Goal: Transaction & Acquisition: Purchase product/service

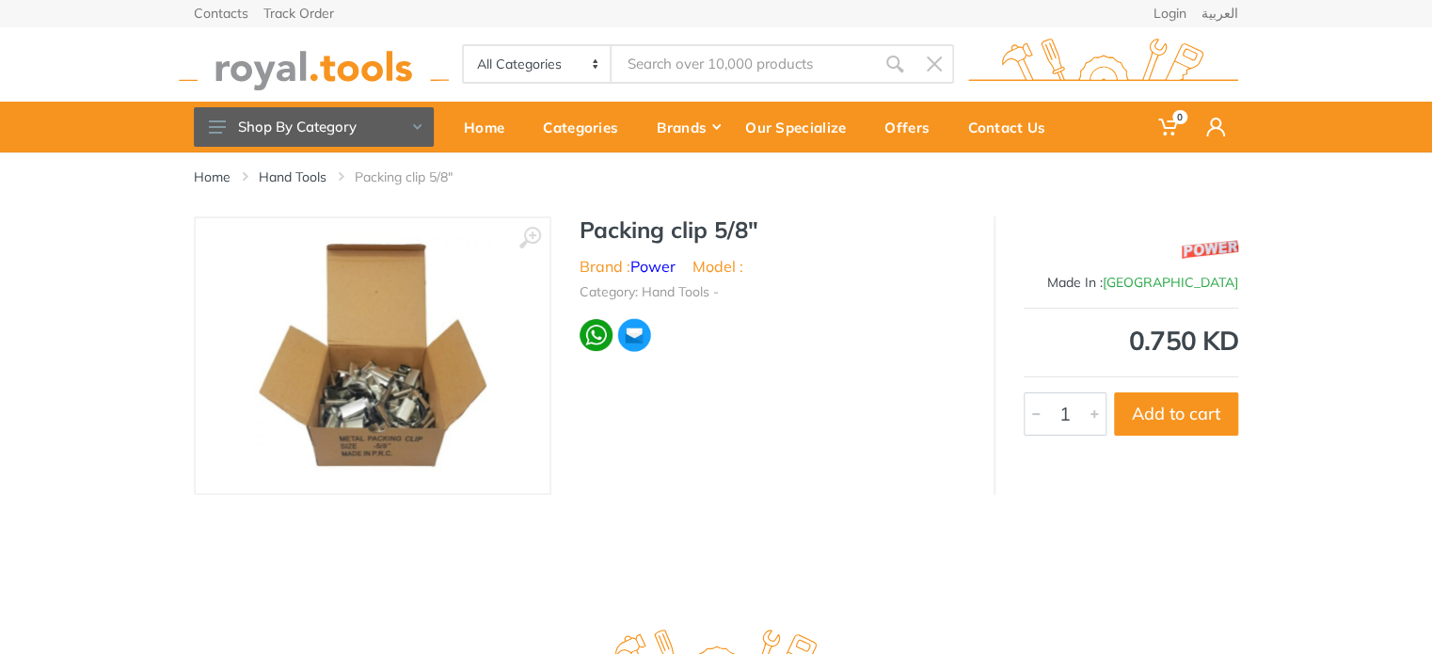
click at [339, 377] on img at bounding box center [372, 355] width 237 height 237
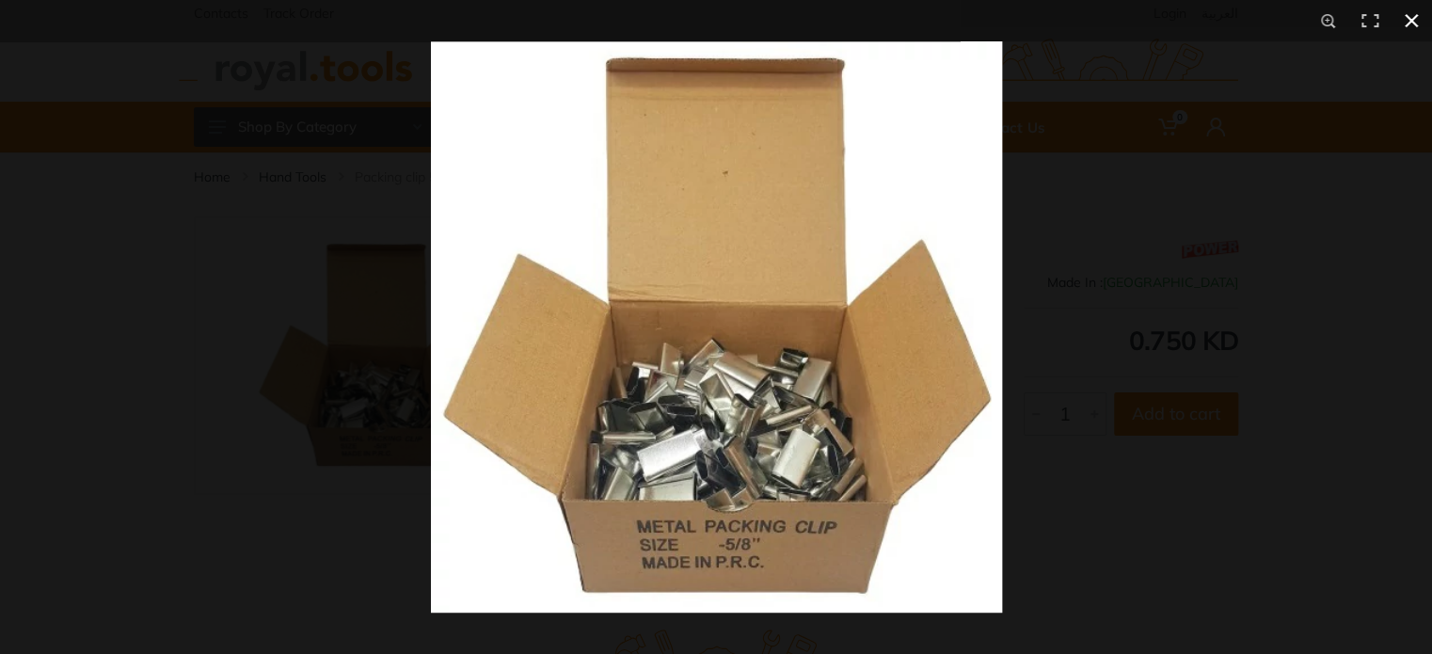
click at [1117, 362] on div at bounding box center [1147, 368] width 1432 height 654
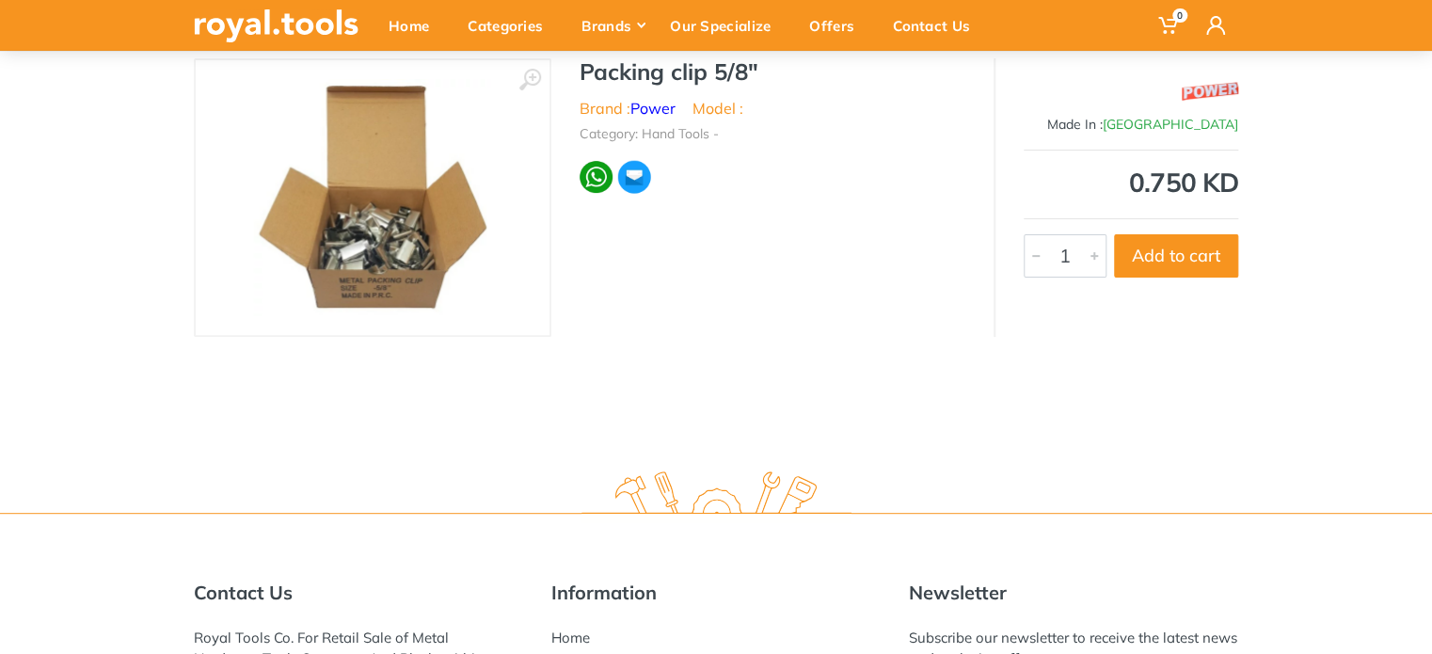
scroll to position [64, 0]
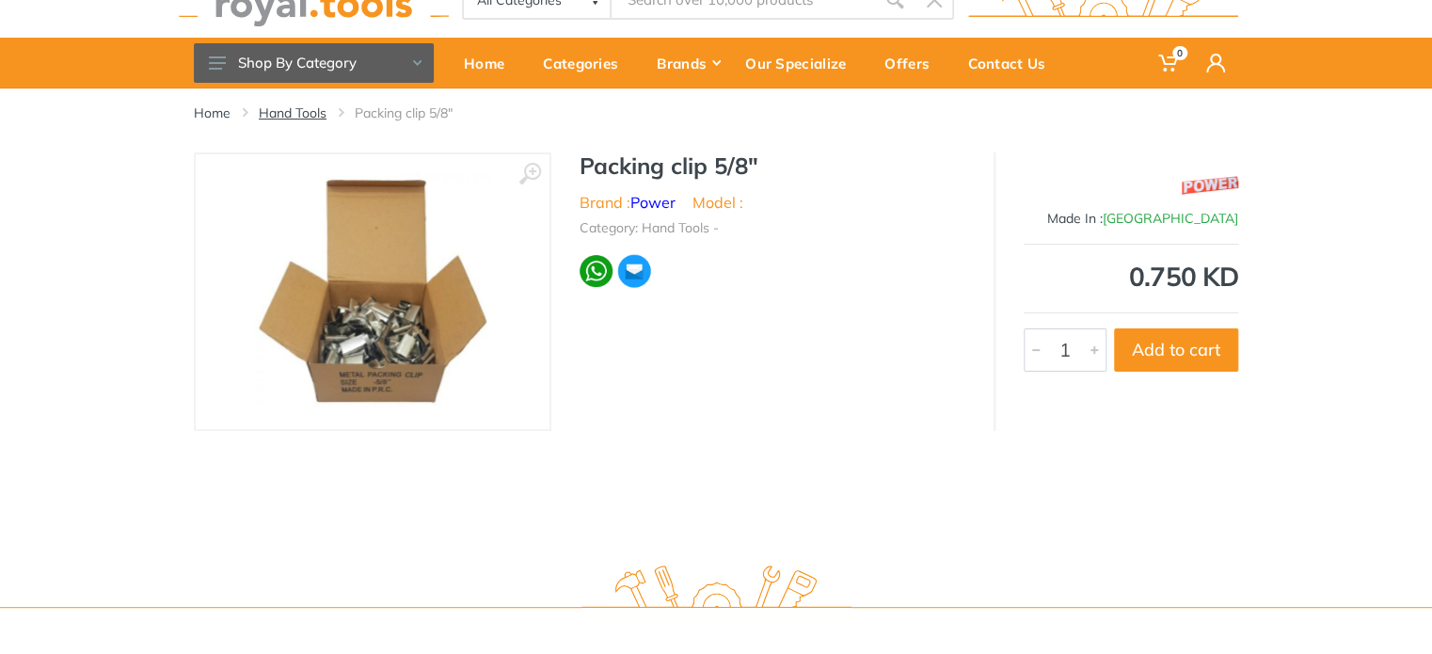
click at [310, 117] on link "Hand Tools" at bounding box center [293, 112] width 68 height 19
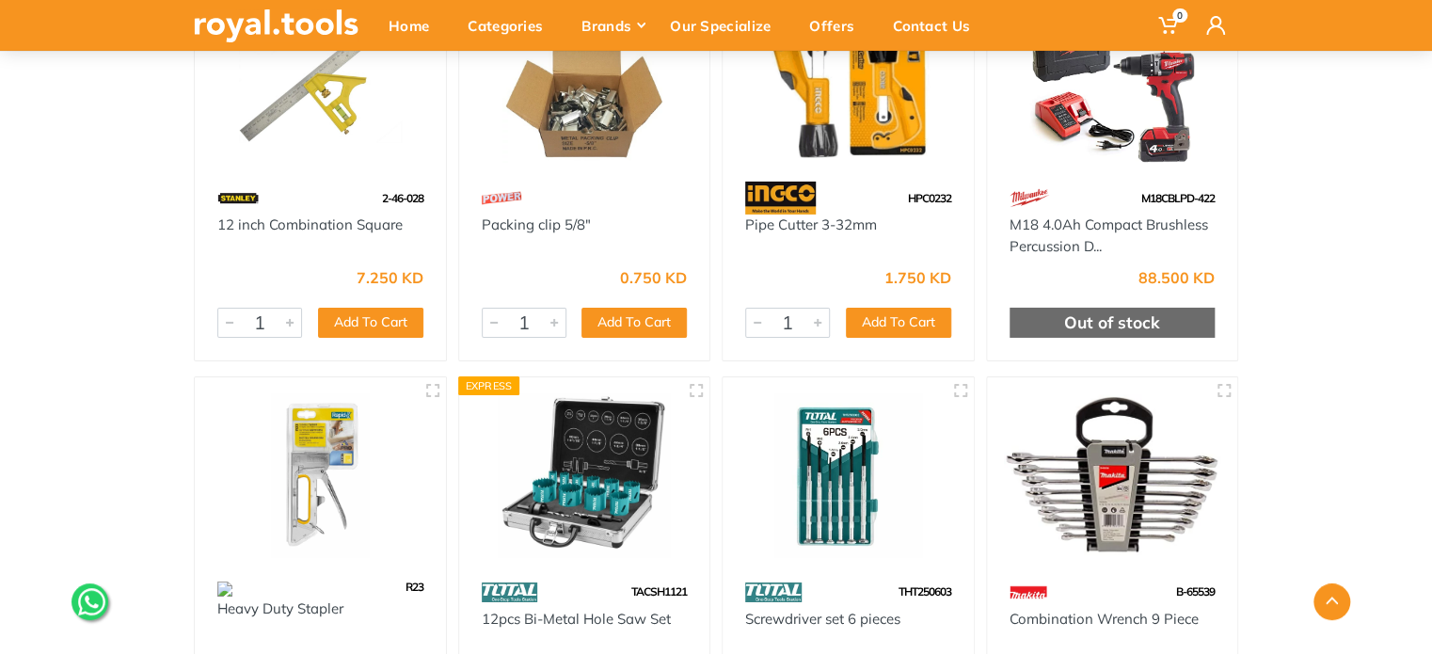
scroll to position [42331, 0]
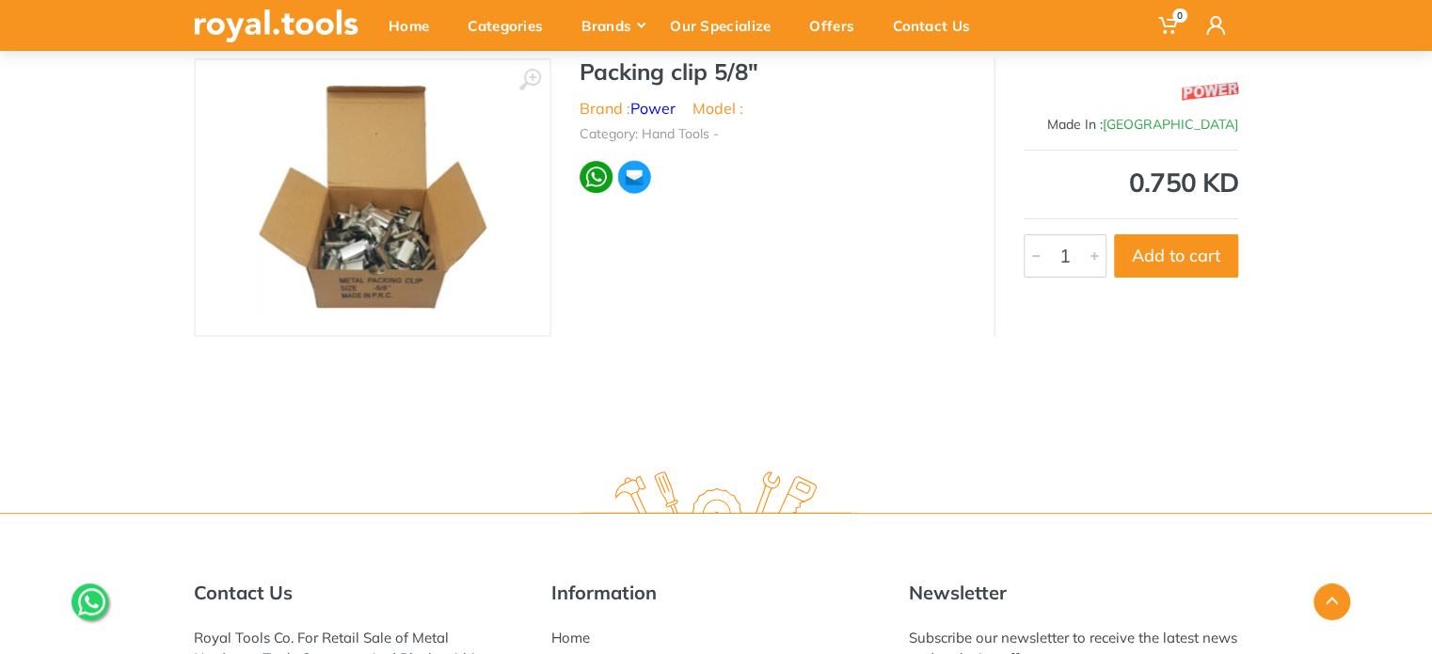
scroll to position [440, 0]
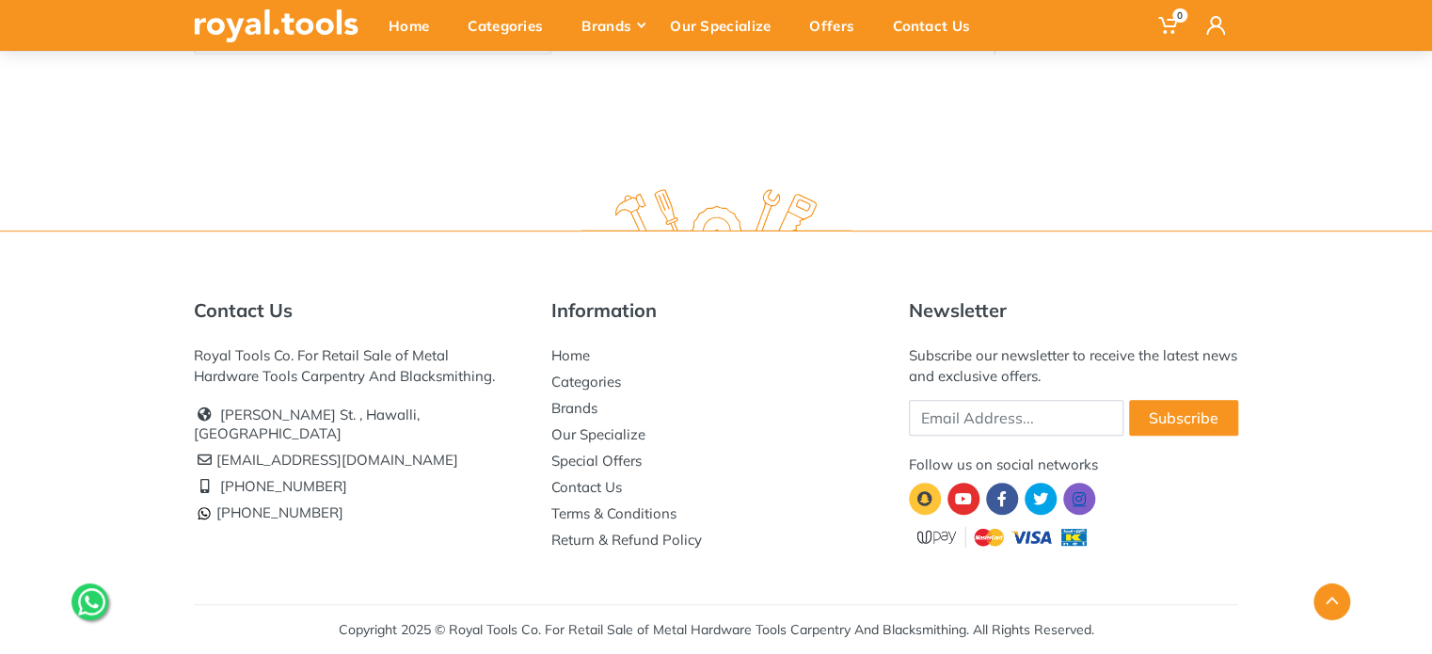
click at [1091, 496] on link at bounding box center [1079, 499] width 32 height 32
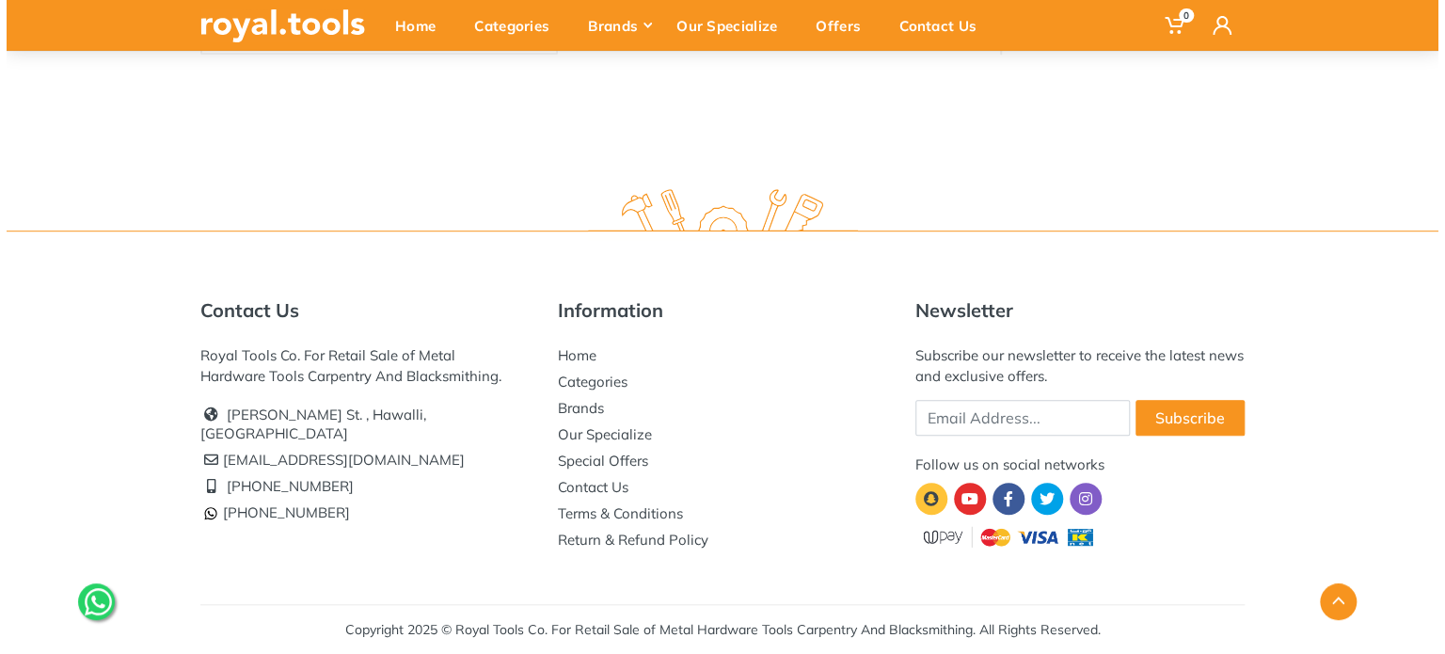
scroll to position [0, 0]
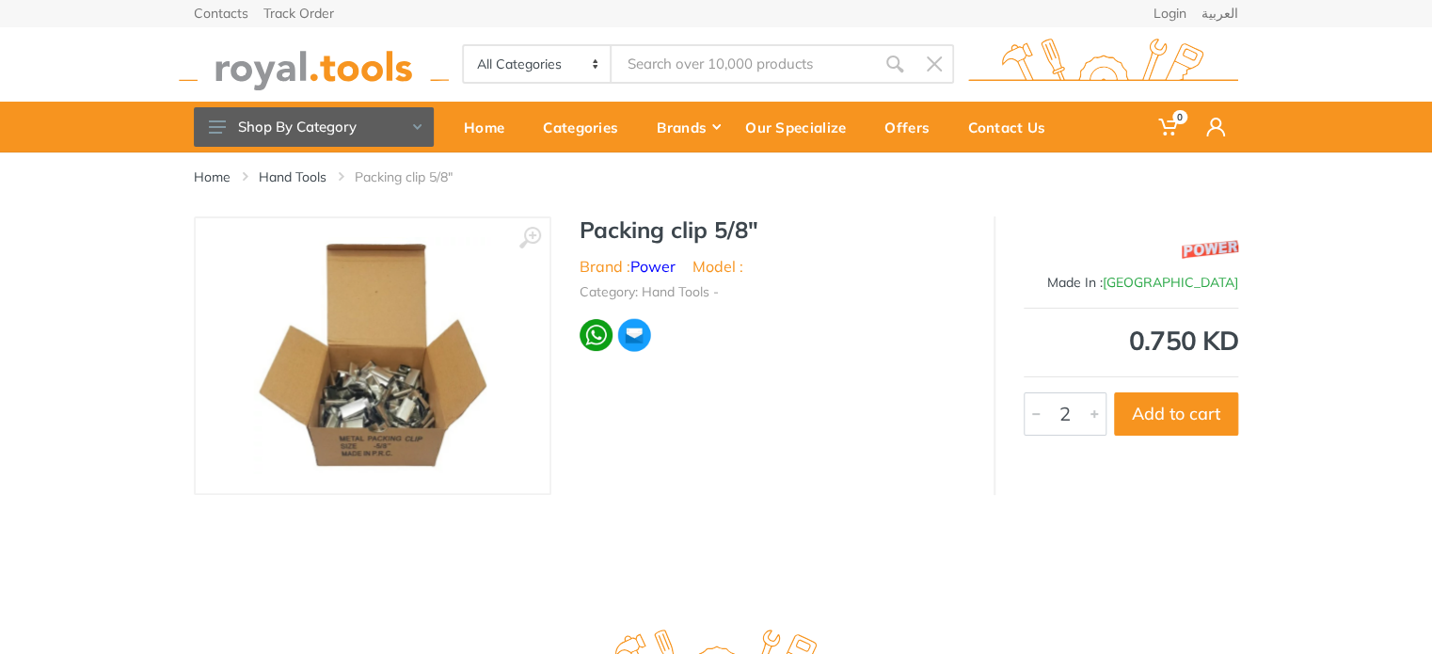
click at [1099, 412] on div at bounding box center [1094, 413] width 23 height 41
click at [1151, 417] on button "Add to cart" at bounding box center [1176, 413] width 124 height 43
type input "1"
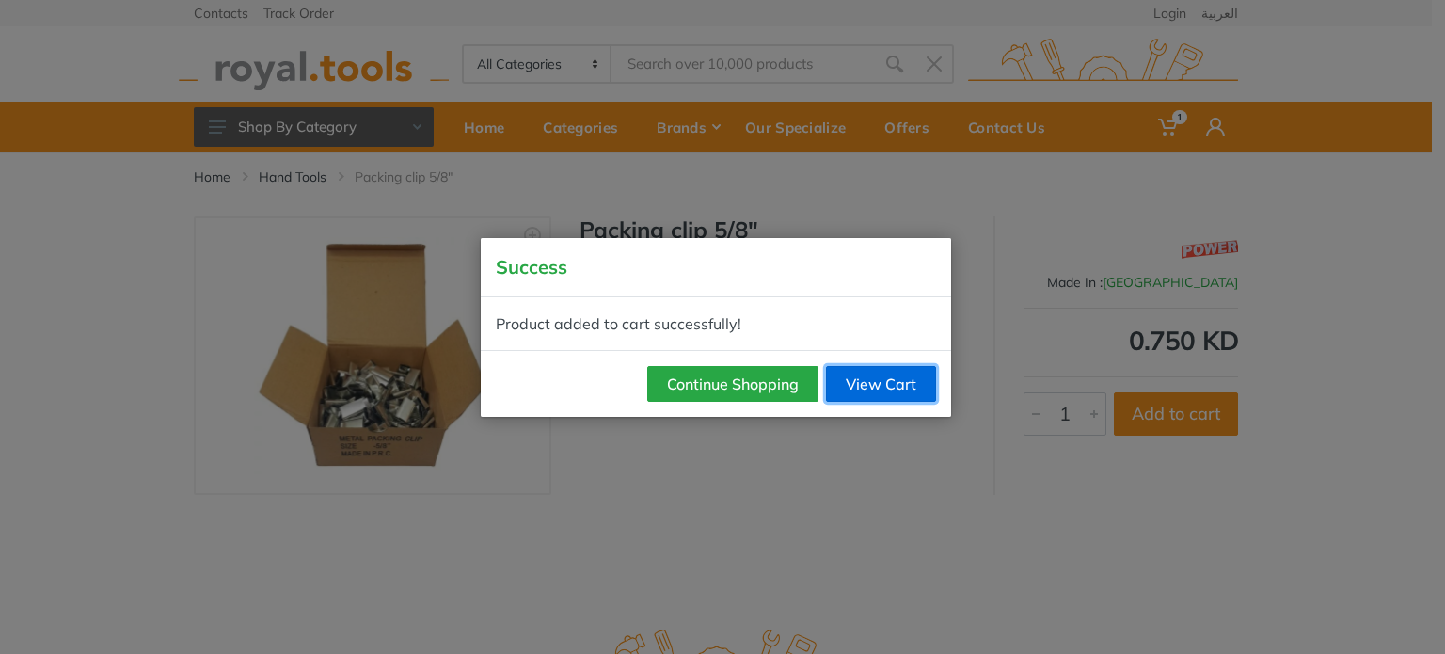
click at [870, 395] on link "View Cart" at bounding box center [881, 384] width 110 height 36
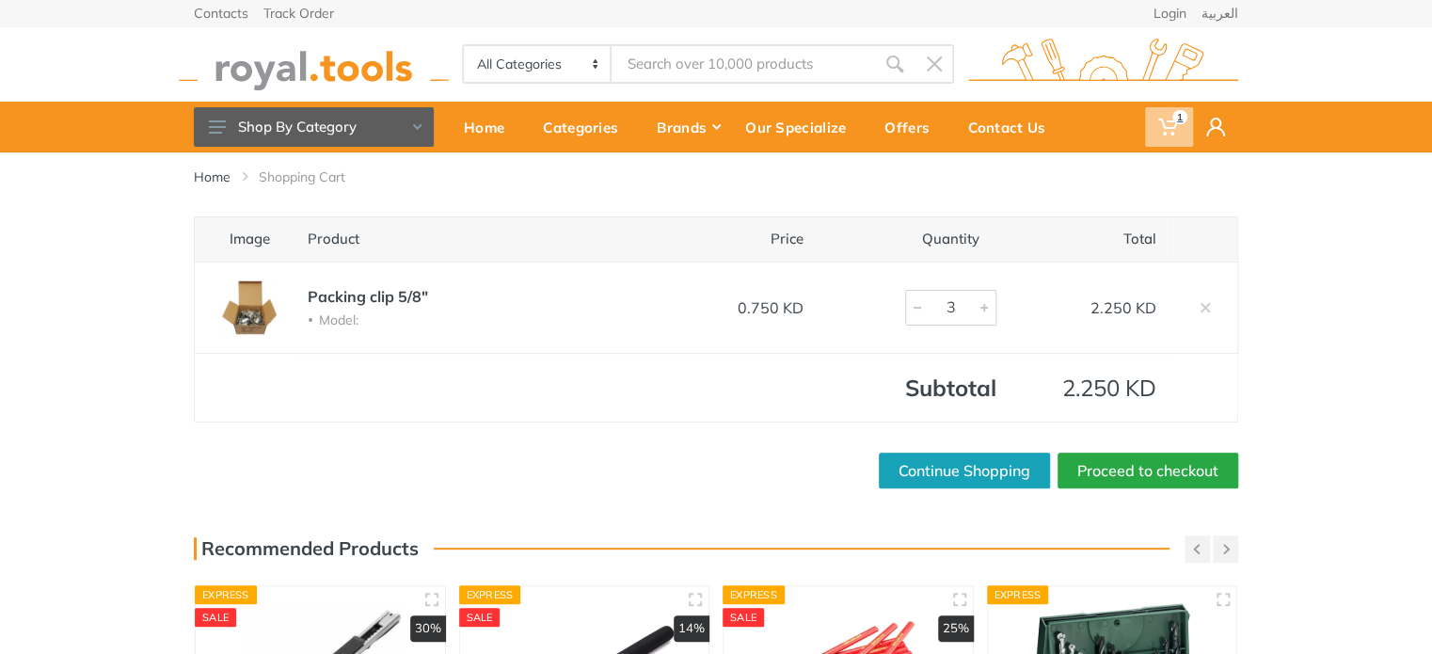
click at [1156, 109] on span "1" at bounding box center [1169, 127] width 48 height 40
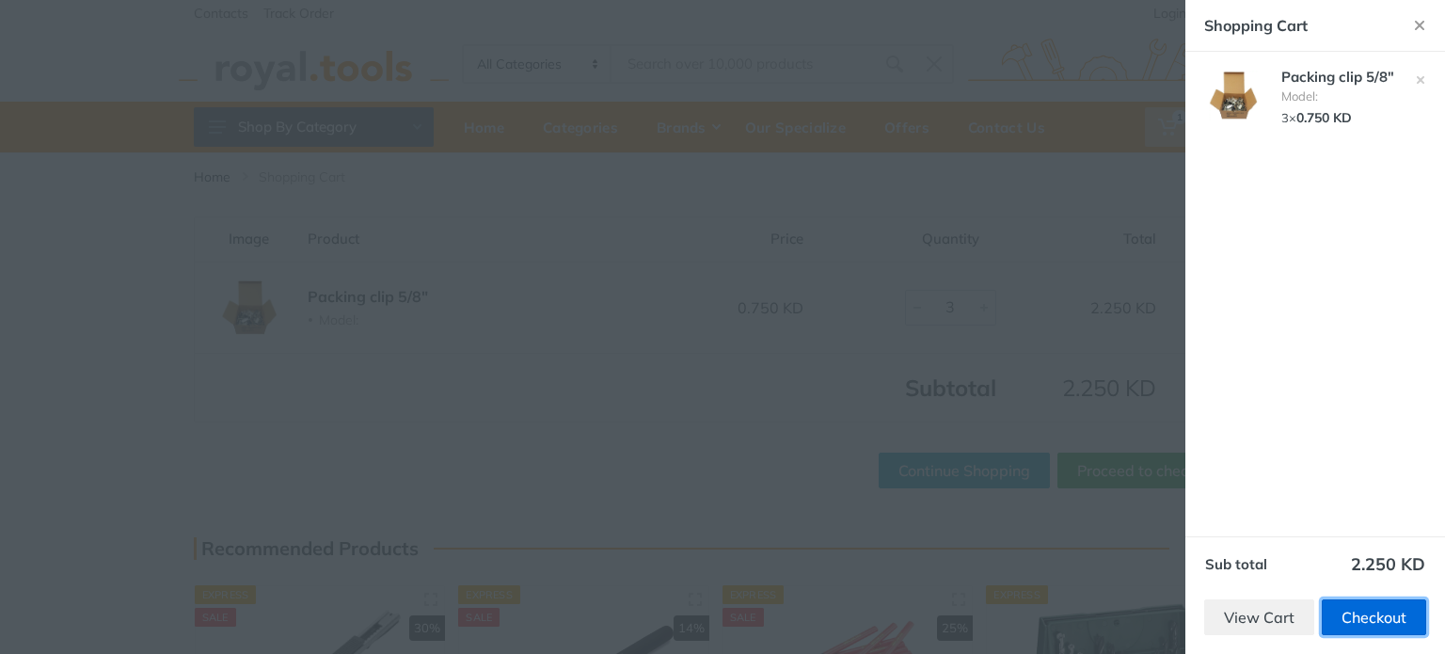
click at [1352, 609] on link "Checkout" at bounding box center [1374, 617] width 104 height 36
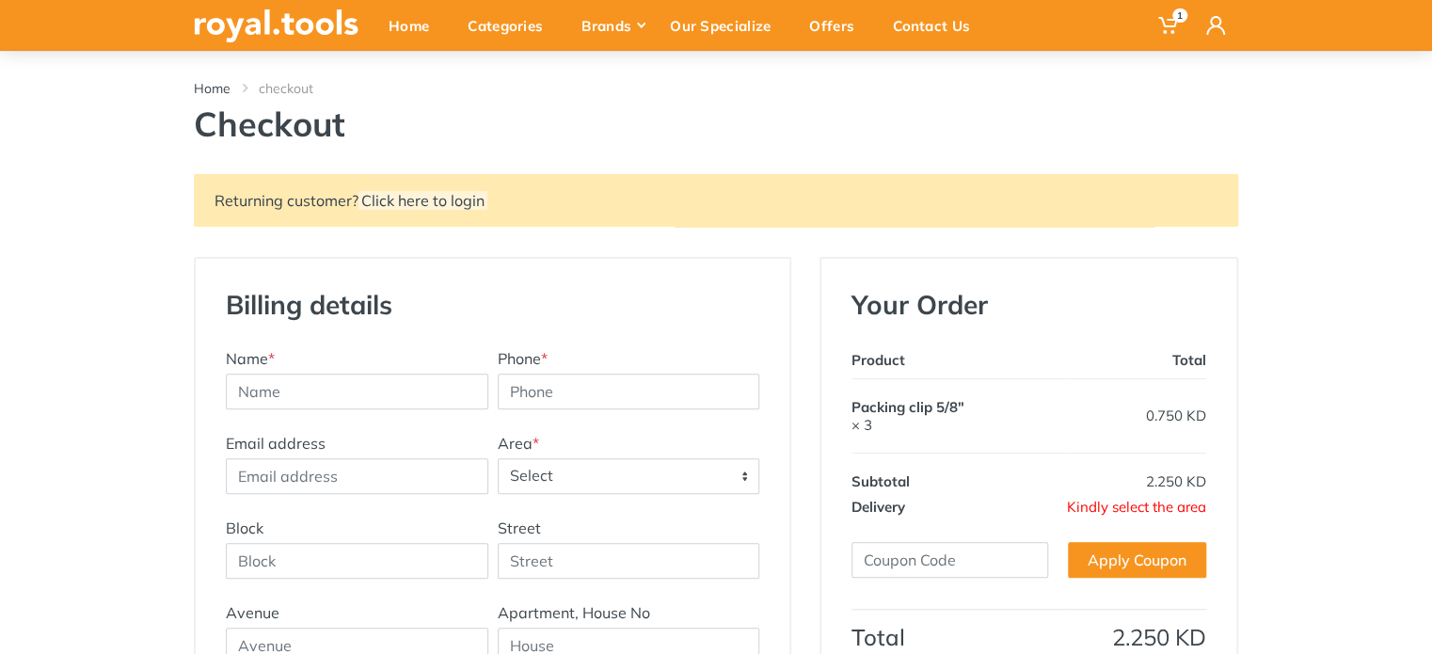
scroll to position [188, 0]
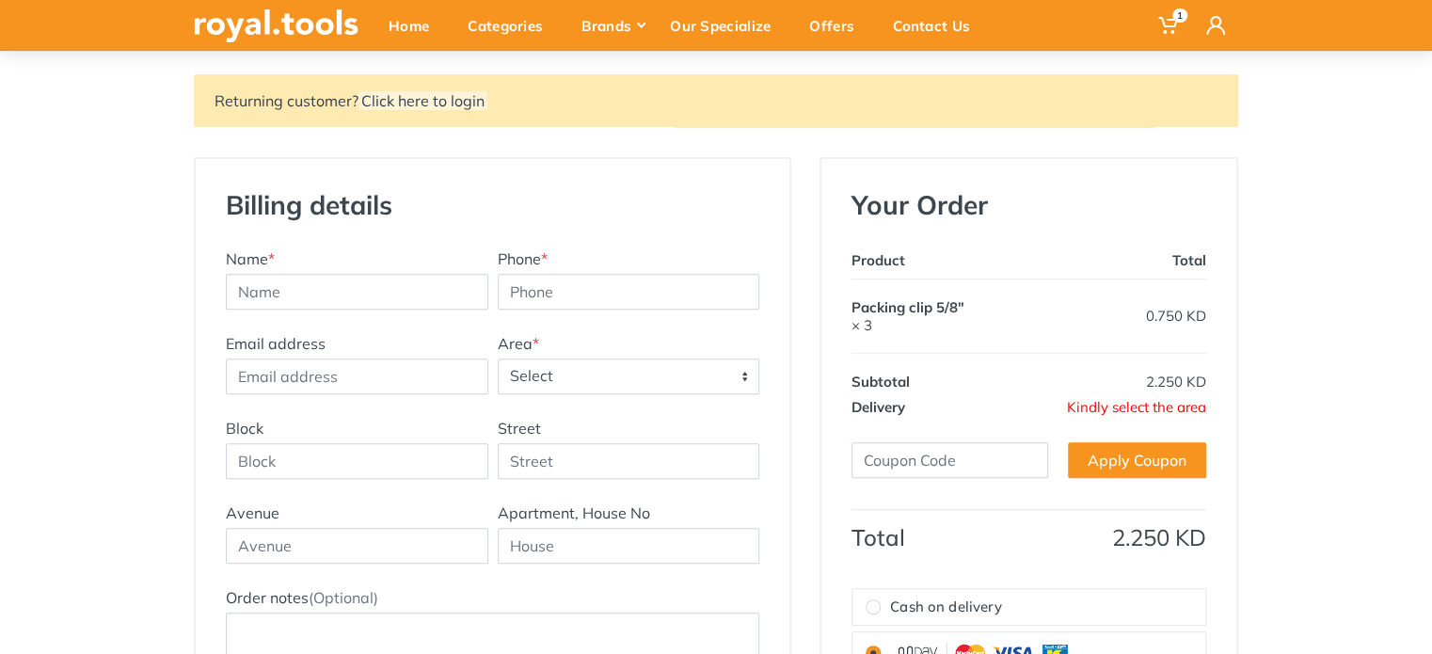
click at [1076, 412] on span "Kindly select the area" at bounding box center [1136, 407] width 139 height 18
click at [365, 278] on input "text" at bounding box center [357, 292] width 262 height 36
type input "[PERSON_NAME]"
type input "60003788"
type input "6"
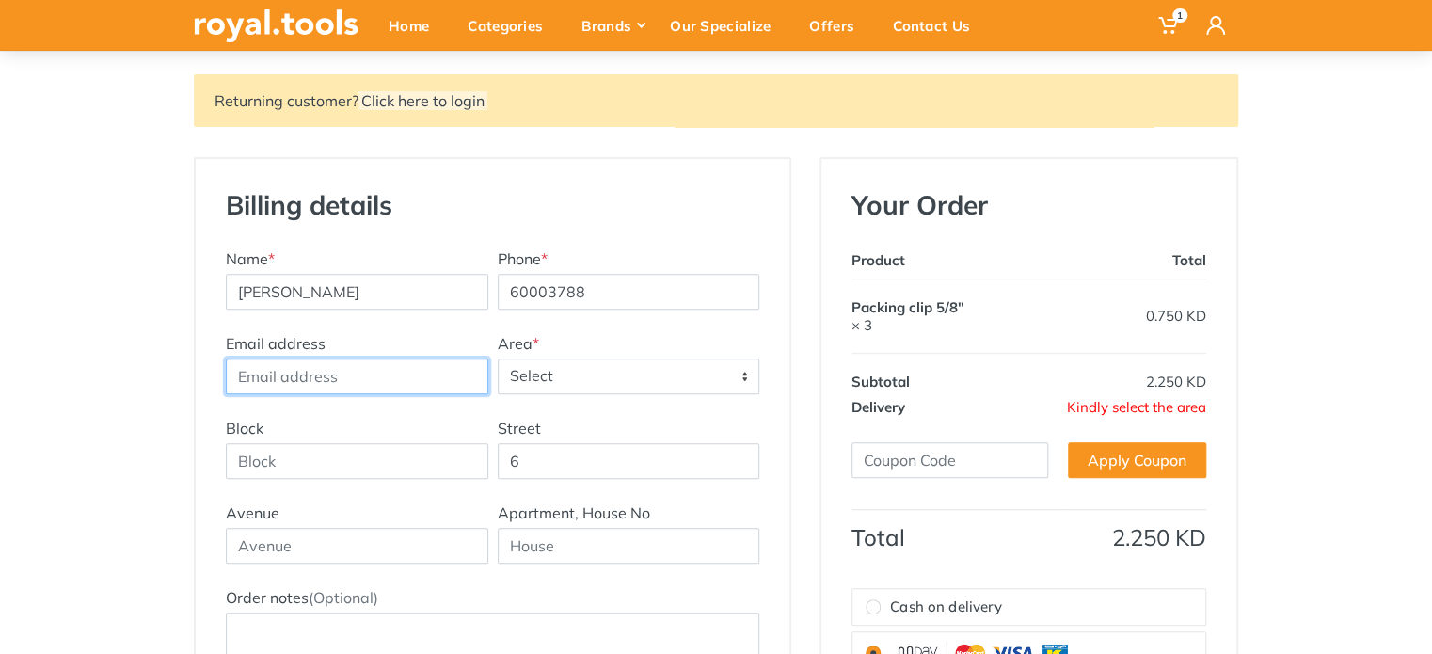
click at [376, 373] on input "Email address" at bounding box center [357, 376] width 262 height 36
type input "[EMAIL_ADDRESS][DOMAIN_NAME]"
click at [565, 388] on span "Select" at bounding box center [629, 376] width 261 height 34
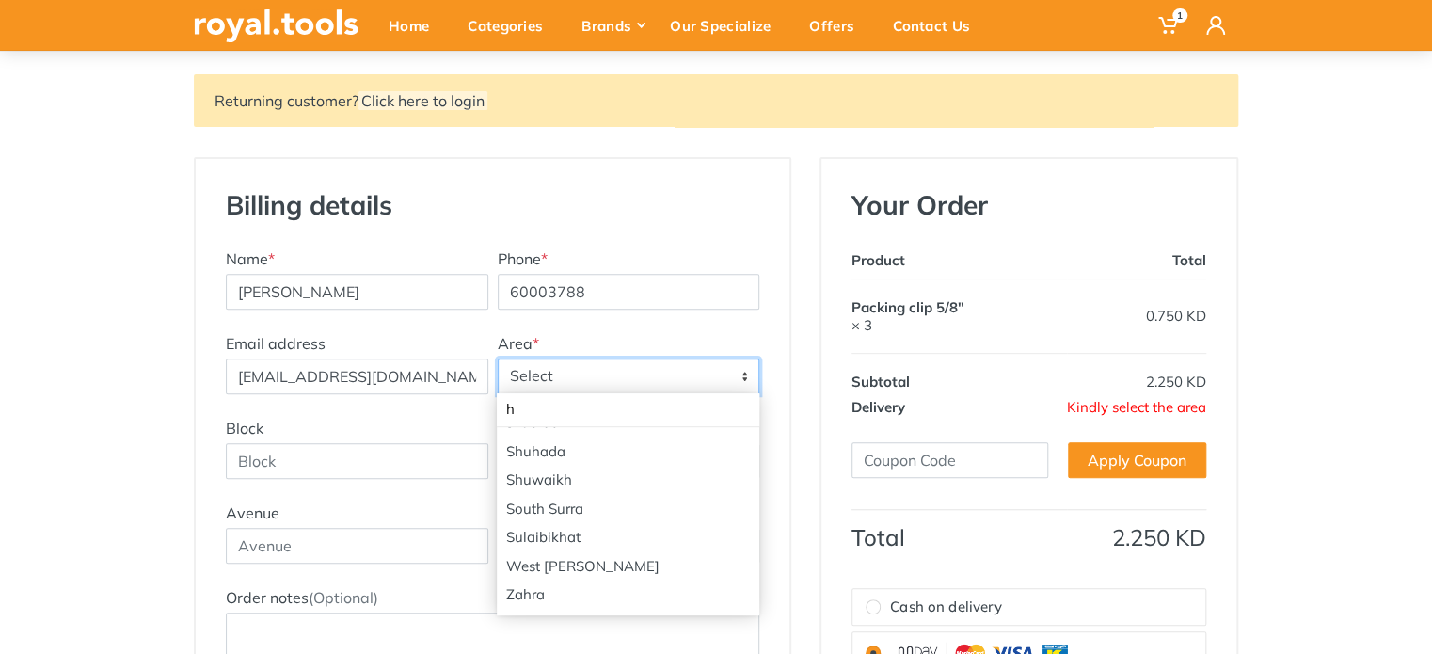
scroll to position [0, 0]
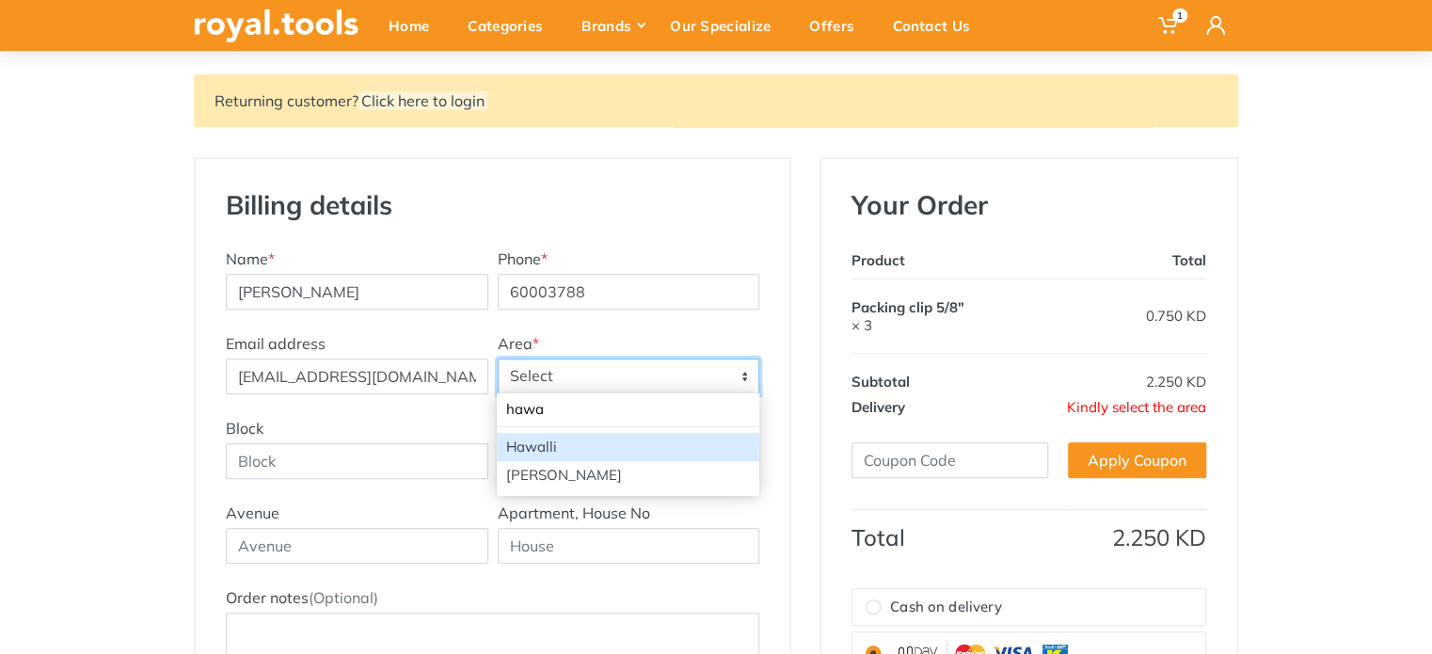
type input "hawa"
select select "1"
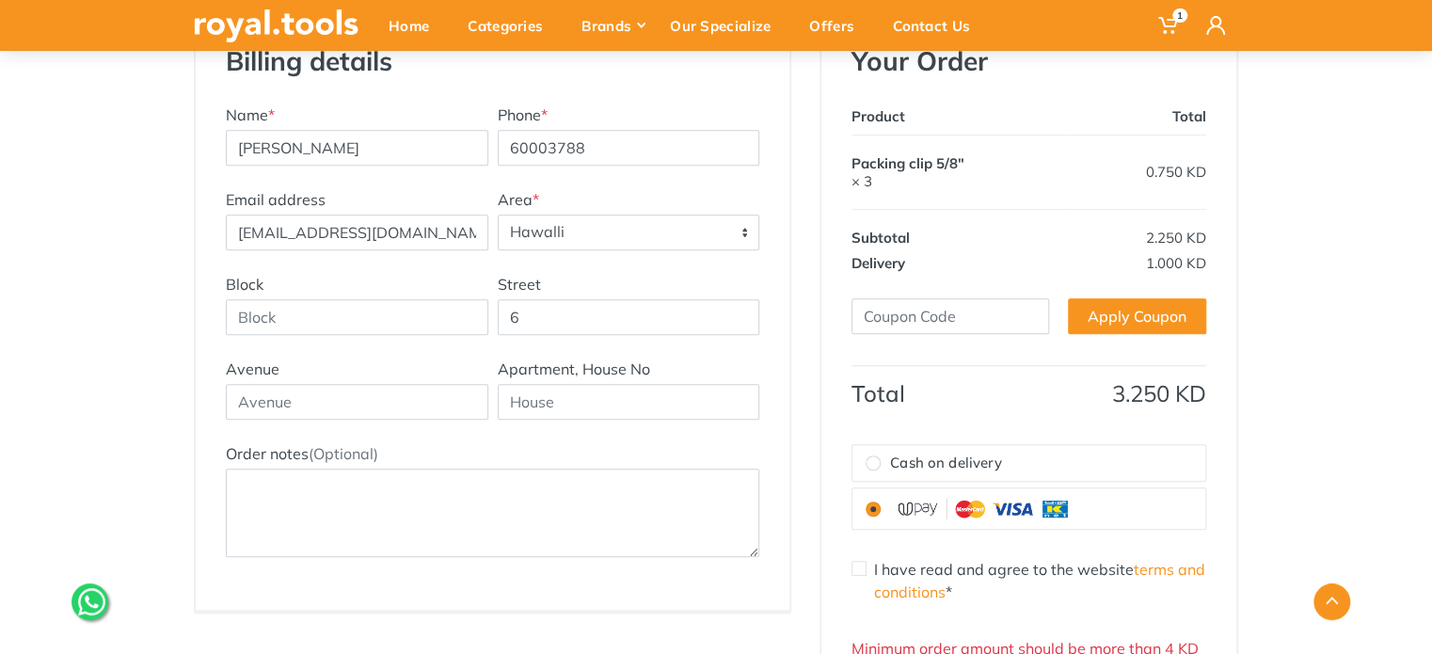
scroll to position [376, 0]
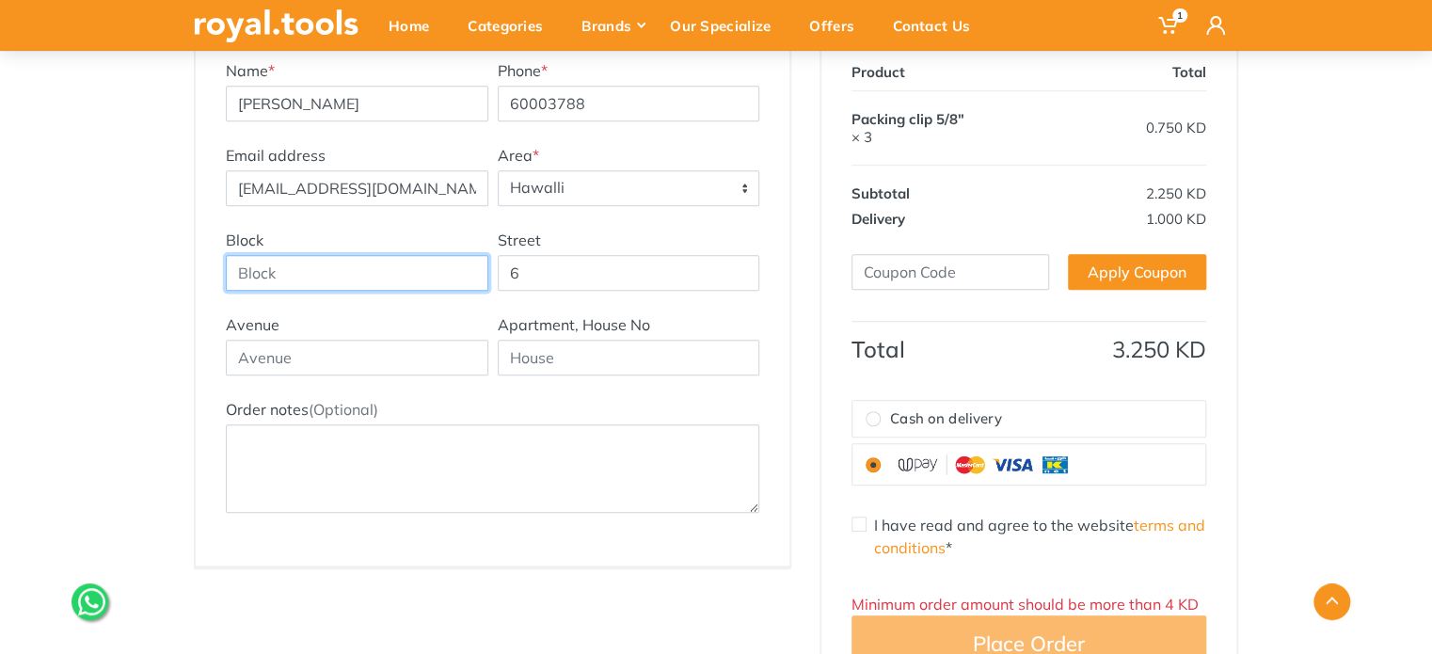
click at [393, 266] on input "Block" at bounding box center [357, 273] width 262 height 36
type input "6"
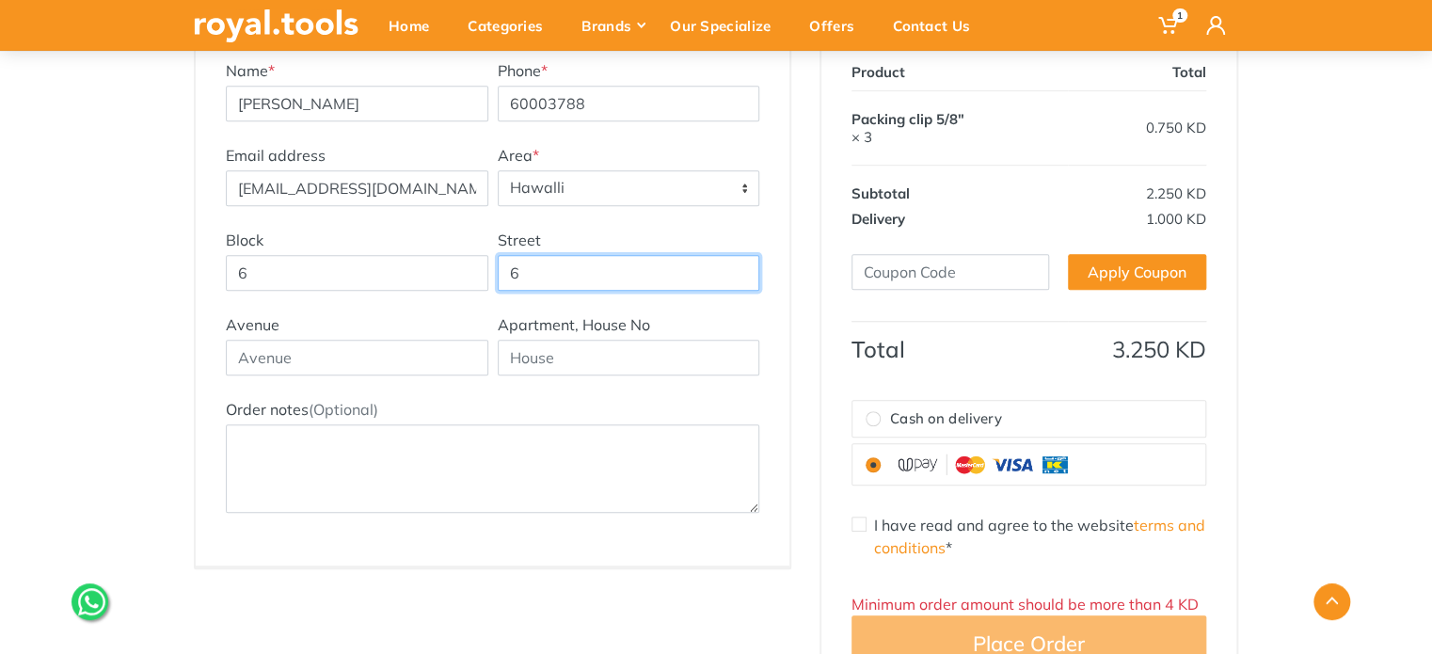
click at [640, 274] on input "6" at bounding box center [629, 273] width 262 height 36
type input "357"
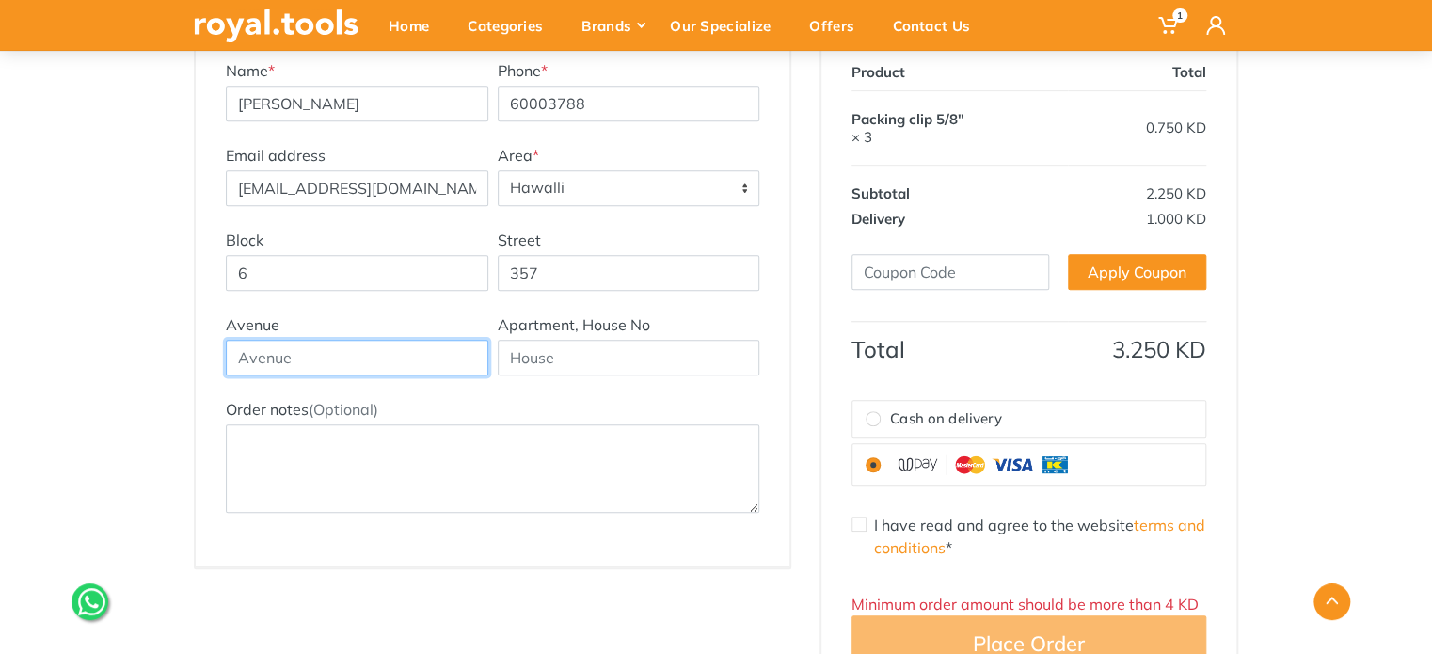
click at [384, 352] on input "text" at bounding box center [357, 358] width 262 height 36
type input "0"
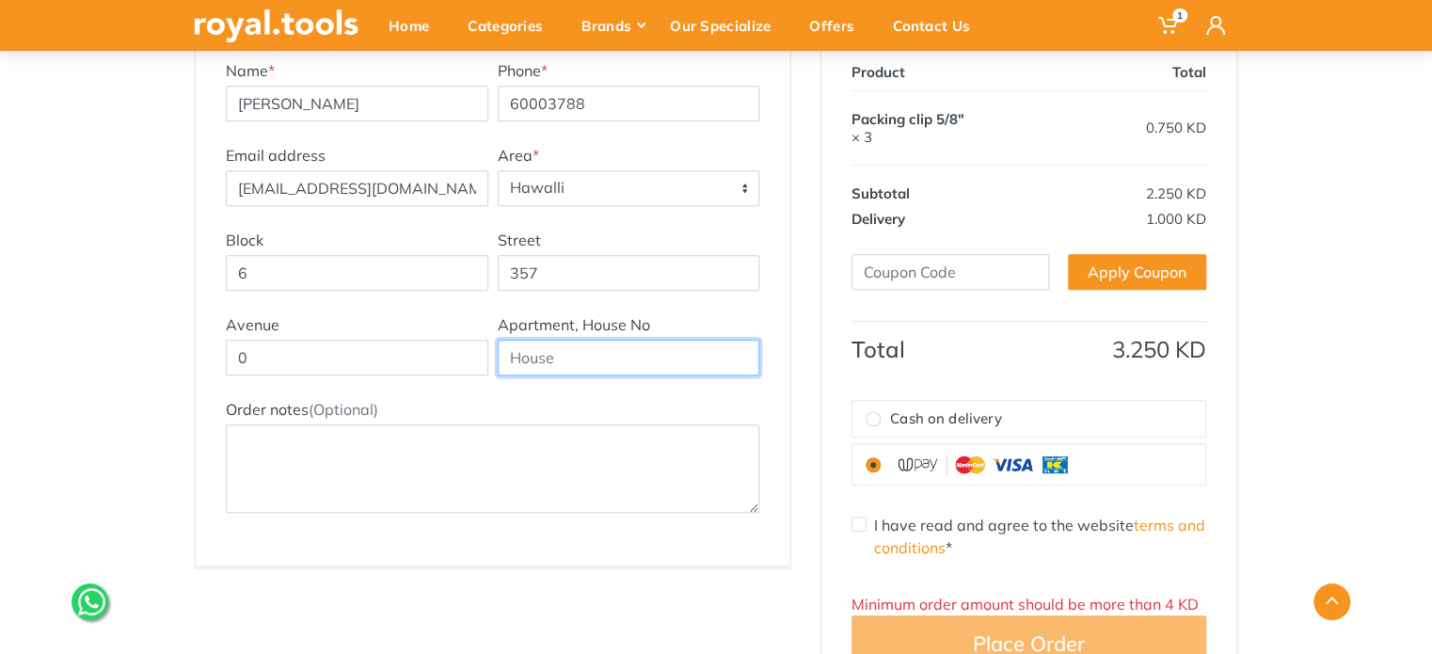
click at [562, 355] on input "text" at bounding box center [629, 358] width 262 height 36
type input "19"
click at [575, 387] on div "Avenue 0 Apartment, House No 19" at bounding box center [492, 355] width 543 height 85
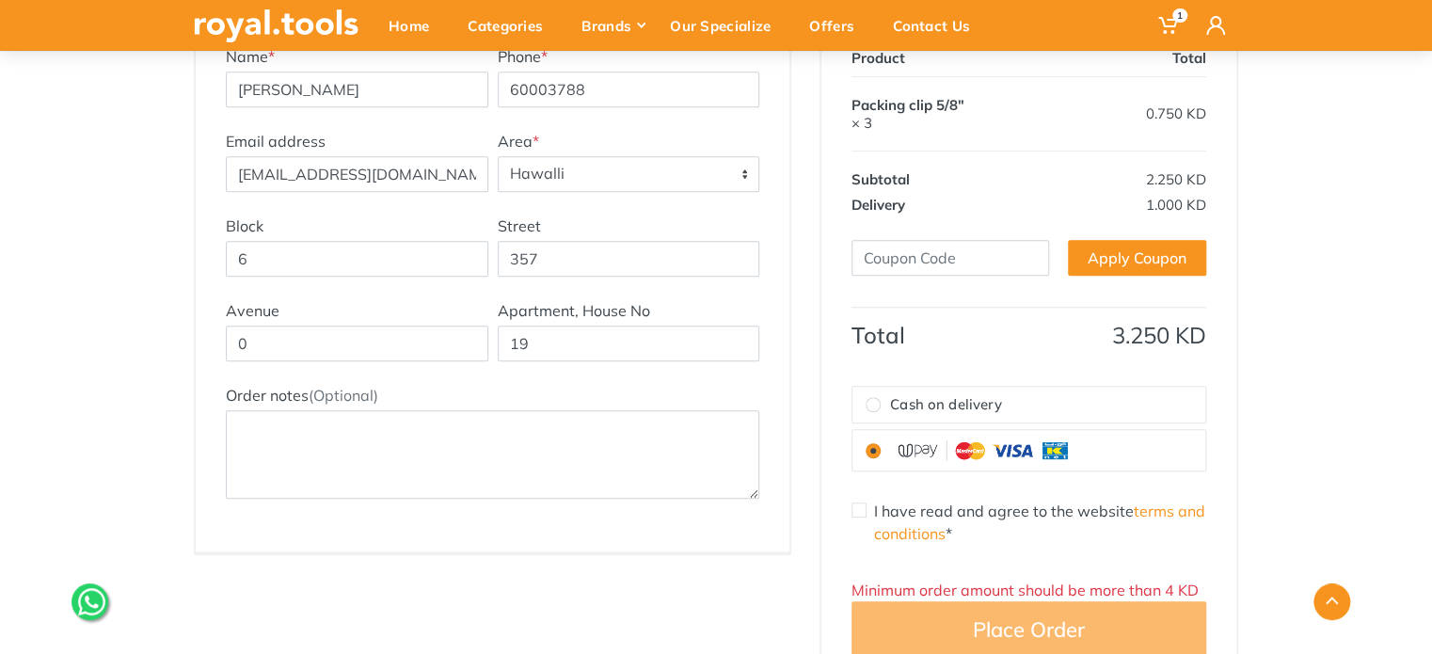
scroll to position [188, 0]
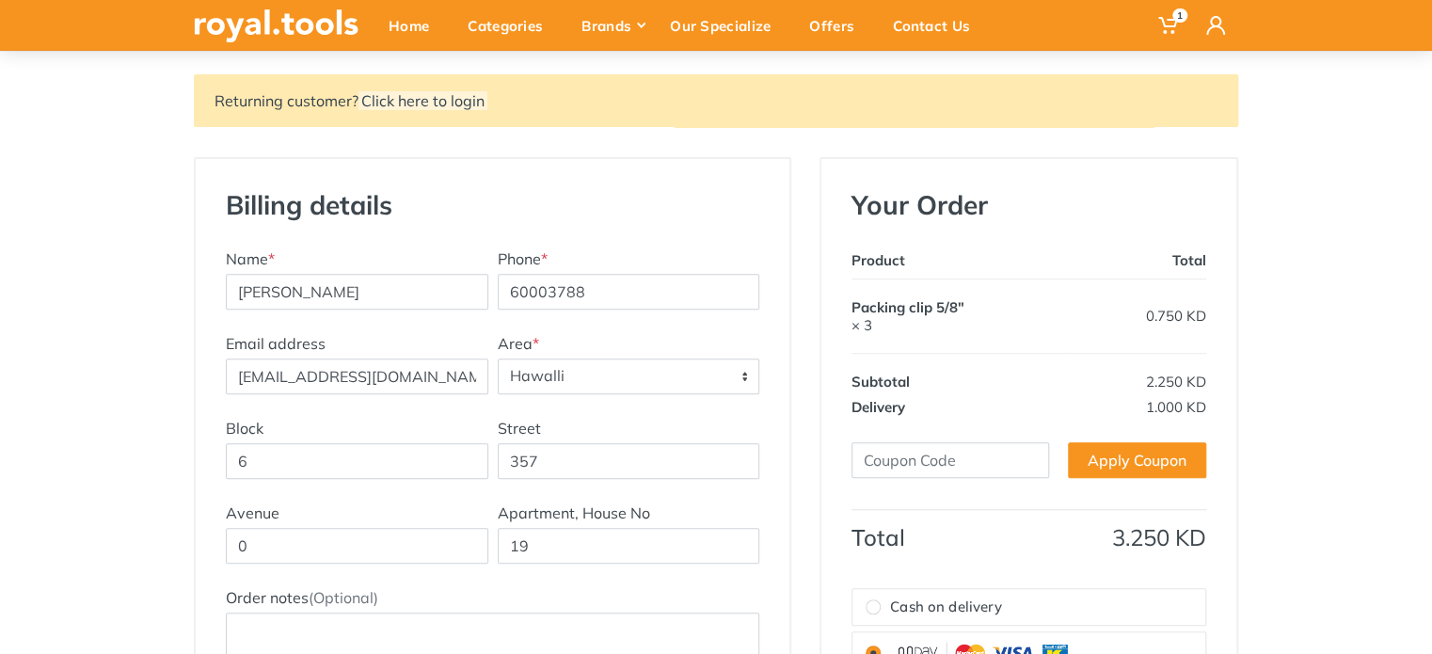
click at [1286, 328] on div "Returning customer? Click here to login Billing details New Address Name * [PER…" at bounding box center [716, 482] width 1432 height 817
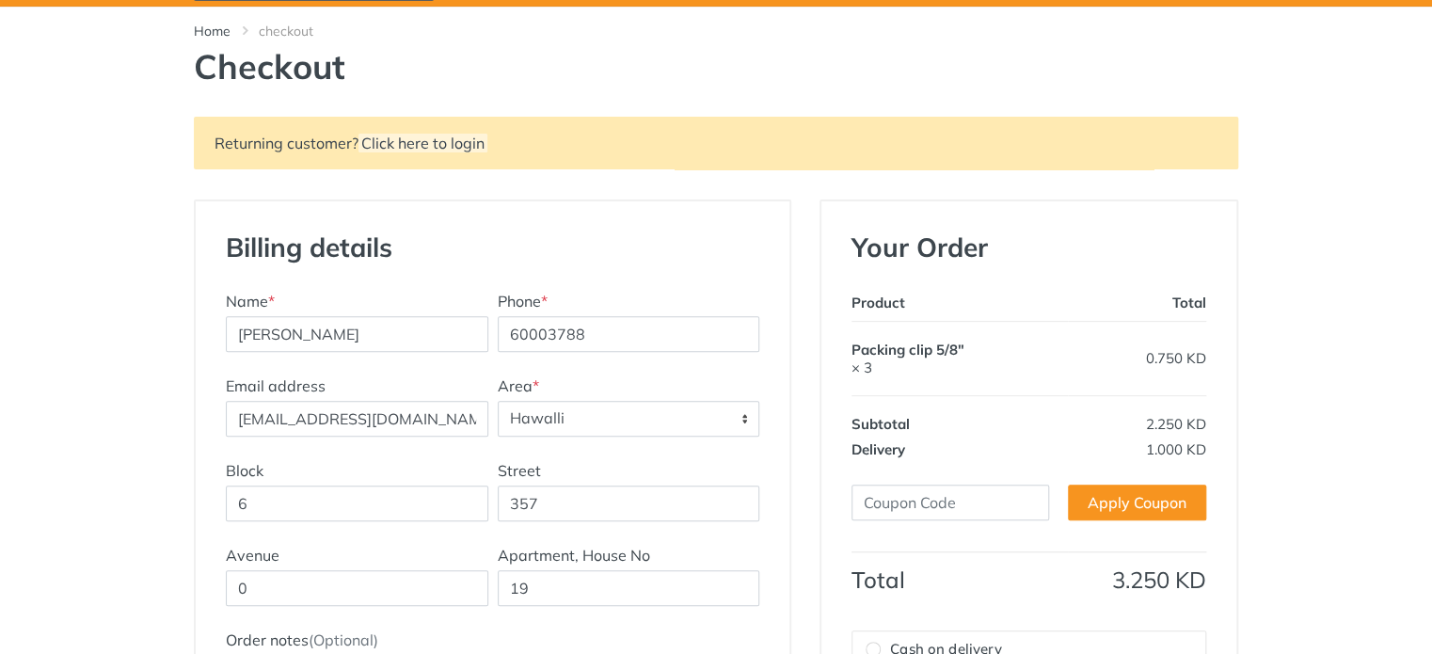
scroll to position [282, 0]
